Goal: Transaction & Acquisition: Purchase product/service

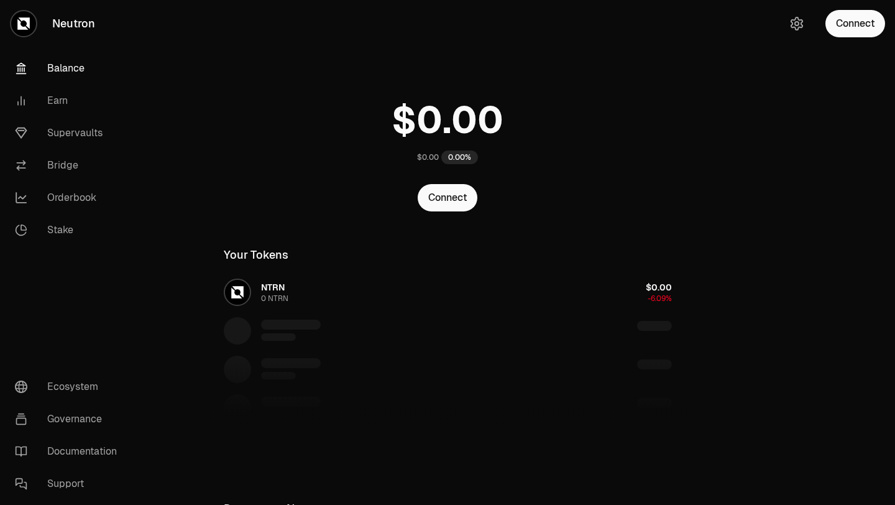
scroll to position [94, 0]
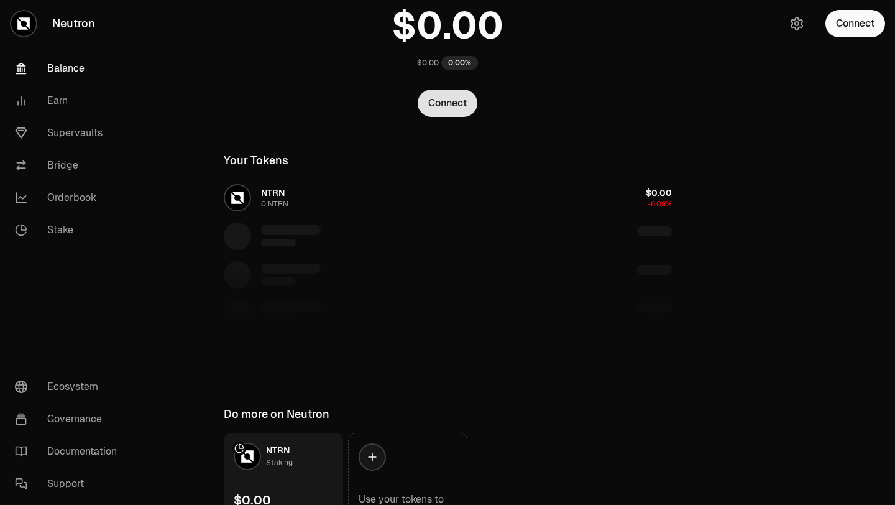
click at [451, 105] on button "Connect" at bounding box center [448, 103] width 60 height 27
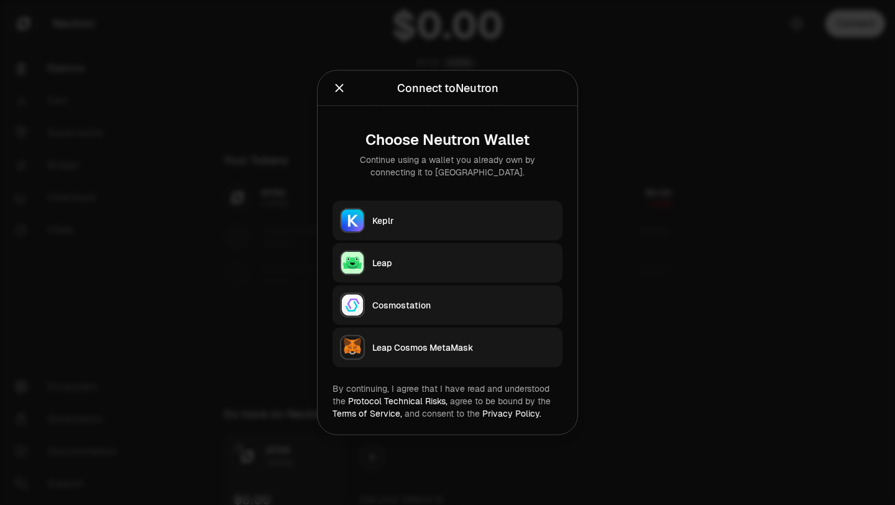
click at [394, 223] on div "Keplr" at bounding box center [463, 220] width 183 height 12
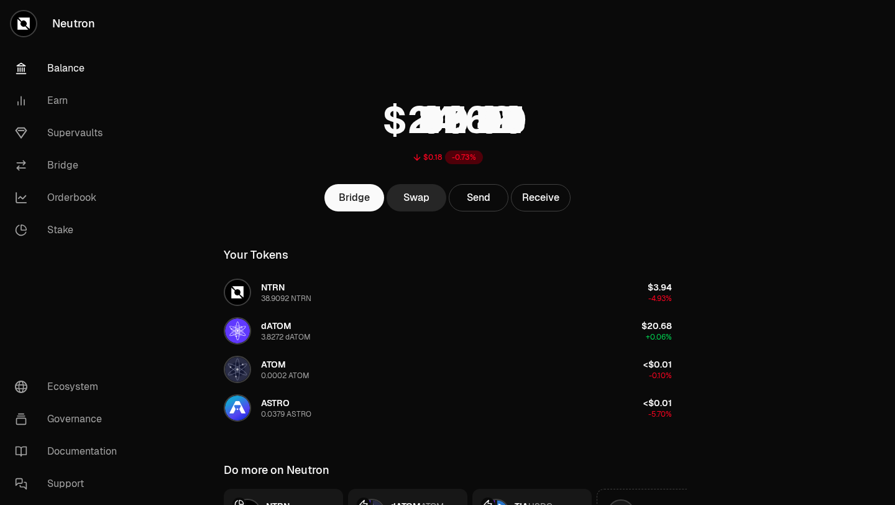
scroll to position [94, 0]
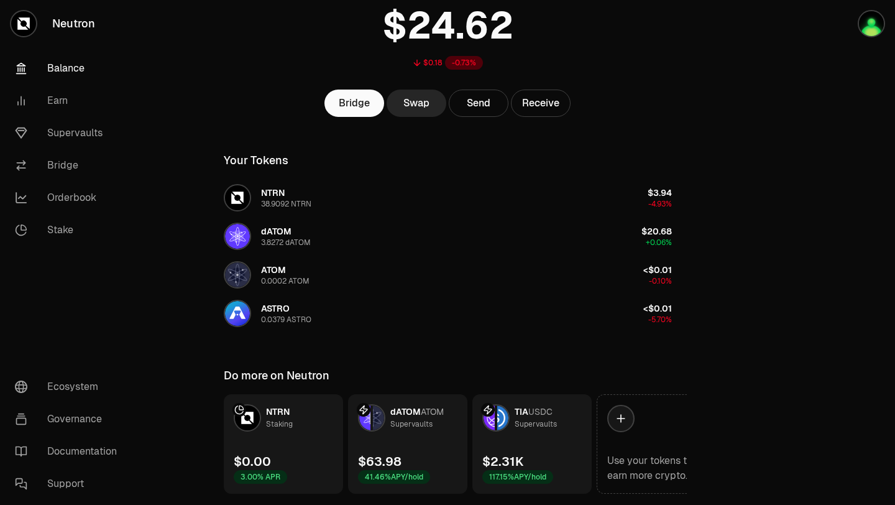
click at [551, 443] on link "TIA USDC Supervaults $2.31K 117.15% APY/hold" at bounding box center [531, 443] width 119 height 99
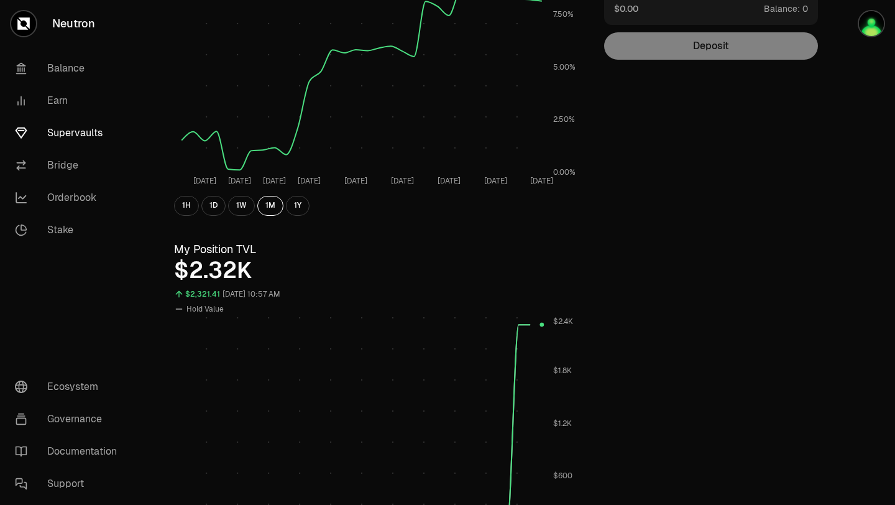
scroll to position [122, 0]
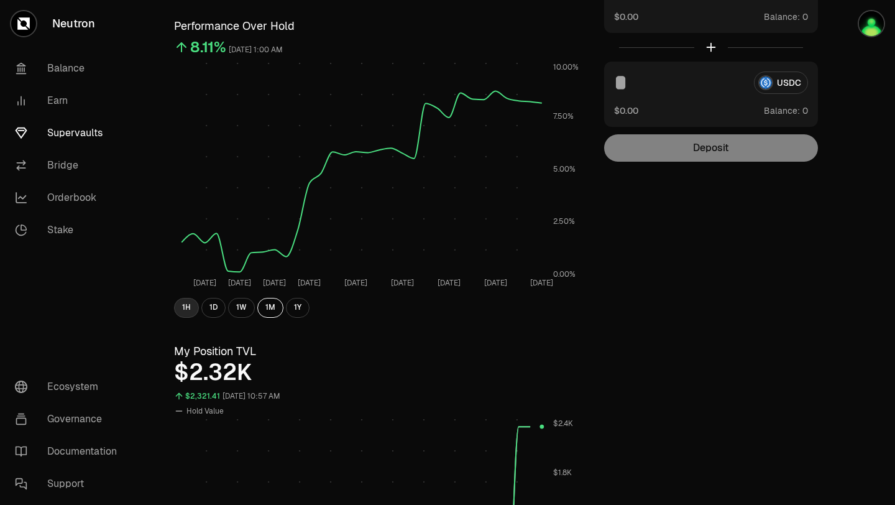
click at [187, 308] on button "1H" at bounding box center [186, 308] width 25 height 20
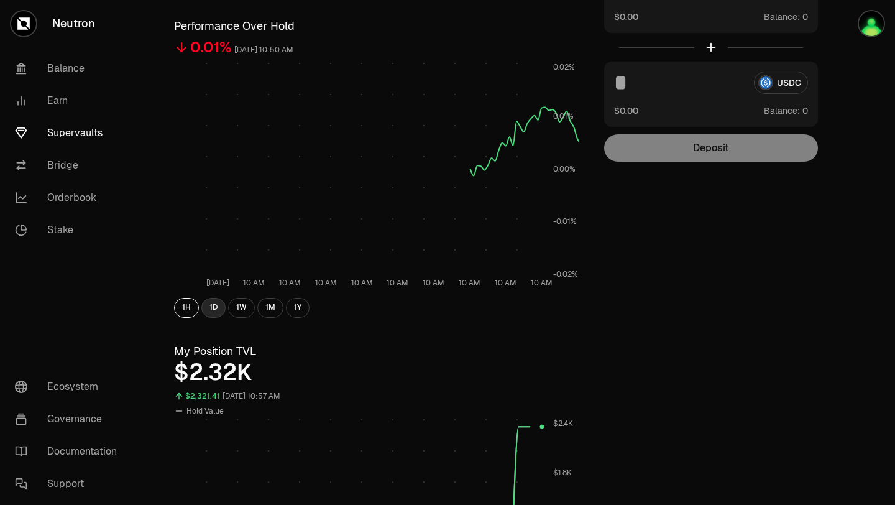
click at [213, 308] on button "1D" at bounding box center [213, 308] width 24 height 20
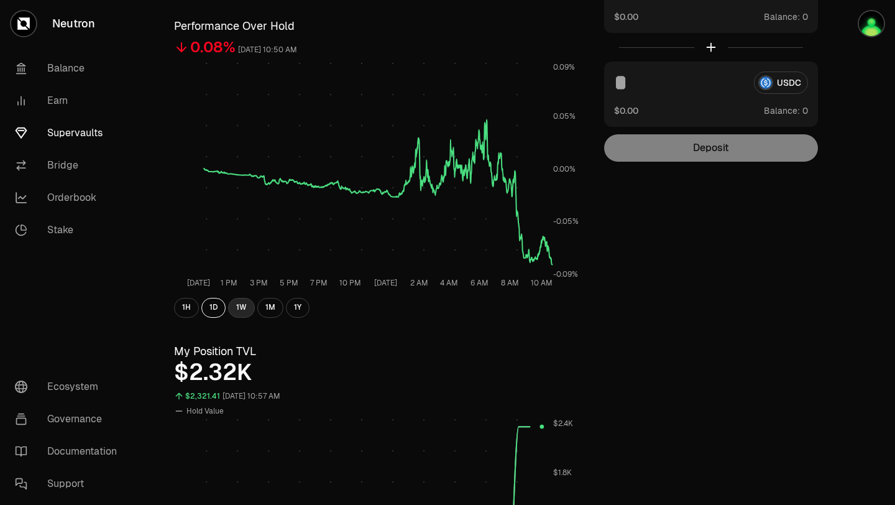
click at [238, 310] on button "1W" at bounding box center [241, 308] width 27 height 20
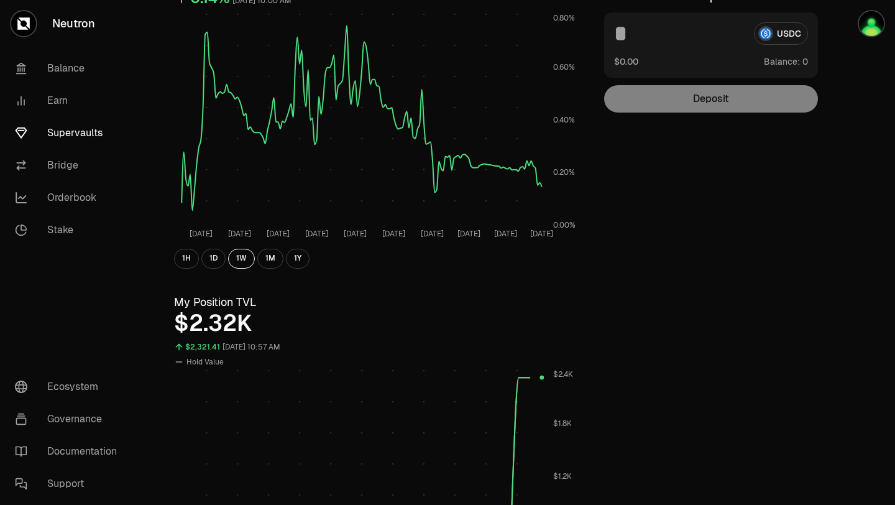
scroll to position [0, 0]
